Goal: Transaction & Acquisition: Purchase product/service

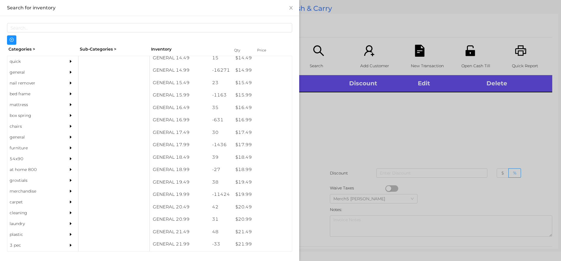
scroll to position [498, 0]
click at [245, 195] on div "$ 19.99" at bounding box center [261, 193] width 59 height 13
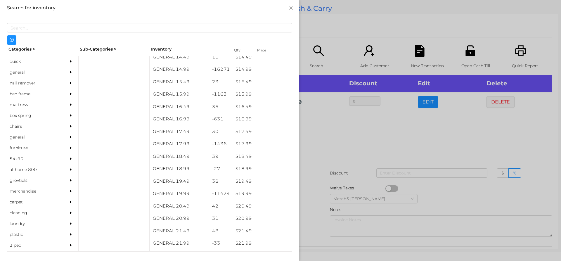
click at [329, 135] on div at bounding box center [280, 130] width 561 height 261
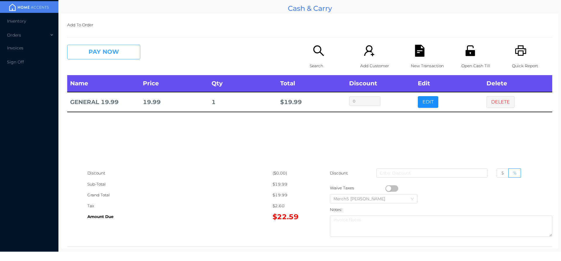
click at [127, 54] on button "PAY NOW" at bounding box center [103, 52] width 73 height 15
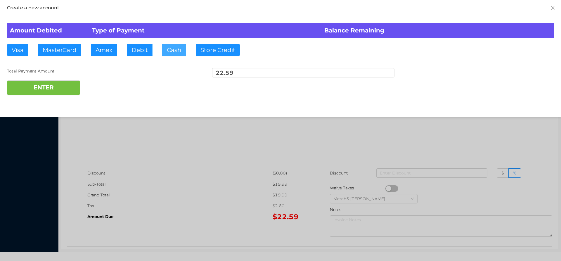
click at [177, 49] on button "Cash" at bounding box center [174, 50] width 24 height 12
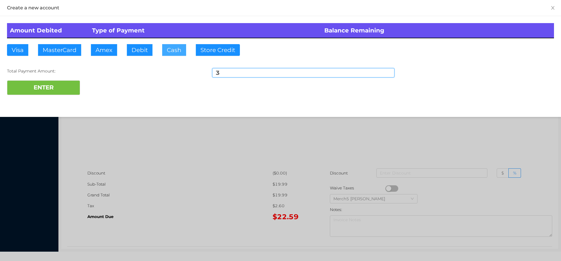
type input "30"
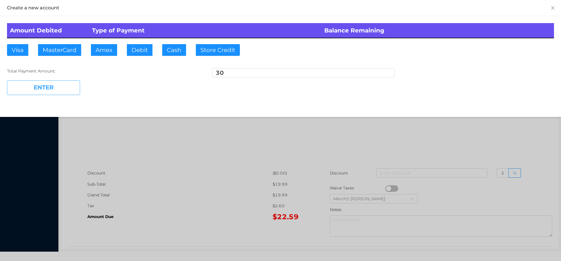
click at [64, 83] on button "ENTER" at bounding box center [43, 87] width 73 height 15
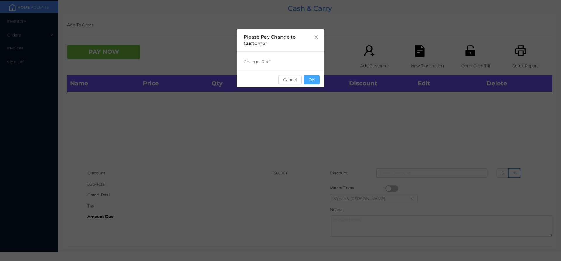
click at [315, 76] on button "OK" at bounding box center [312, 79] width 16 height 9
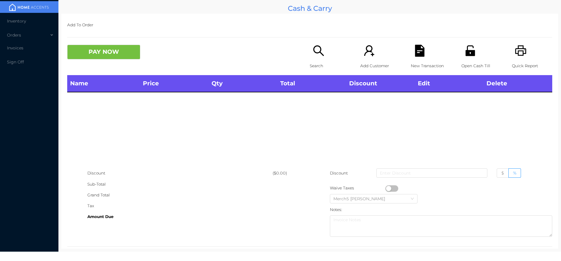
click at [519, 50] on icon "icon: printer" at bounding box center [521, 51] width 12 height 12
click at [316, 53] on icon "icon: search" at bounding box center [318, 50] width 11 height 11
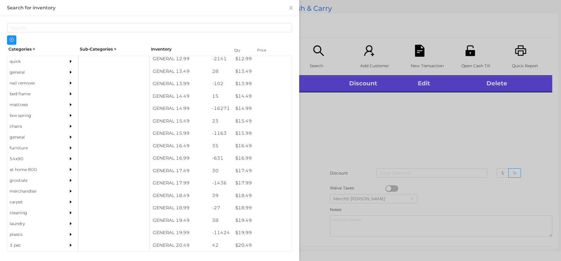
scroll to position [459, 0]
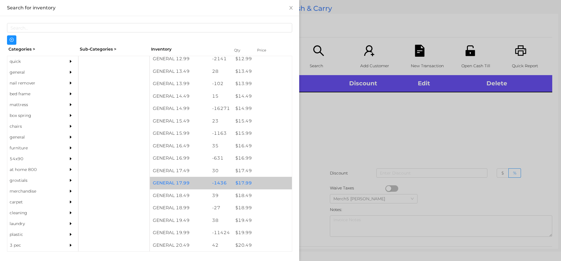
click at [244, 183] on div "$ 17.99" at bounding box center [261, 183] width 59 height 13
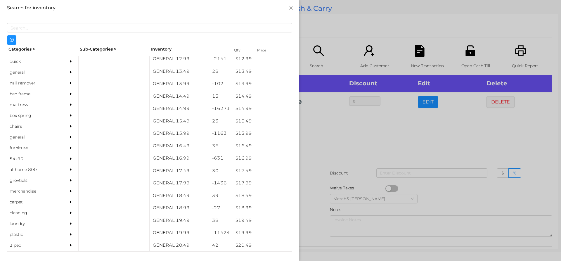
click at [327, 137] on div at bounding box center [280, 130] width 561 height 261
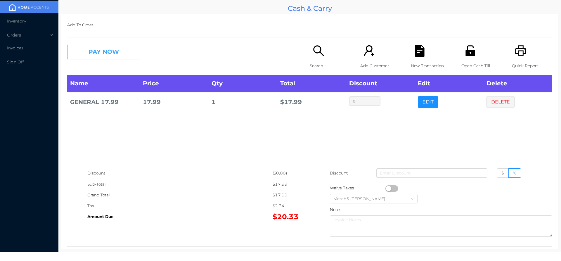
click at [117, 52] on button "PAY NOW" at bounding box center [103, 52] width 73 height 15
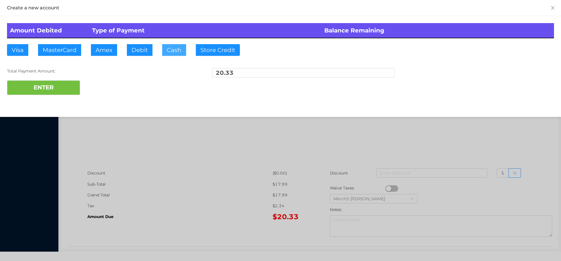
click at [178, 50] on button "Cash" at bounding box center [174, 50] width 24 height 12
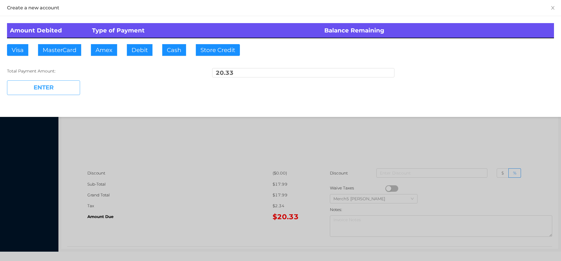
click at [58, 89] on button "ENTER" at bounding box center [43, 87] width 73 height 15
